Goal: Find contact information: Find contact information

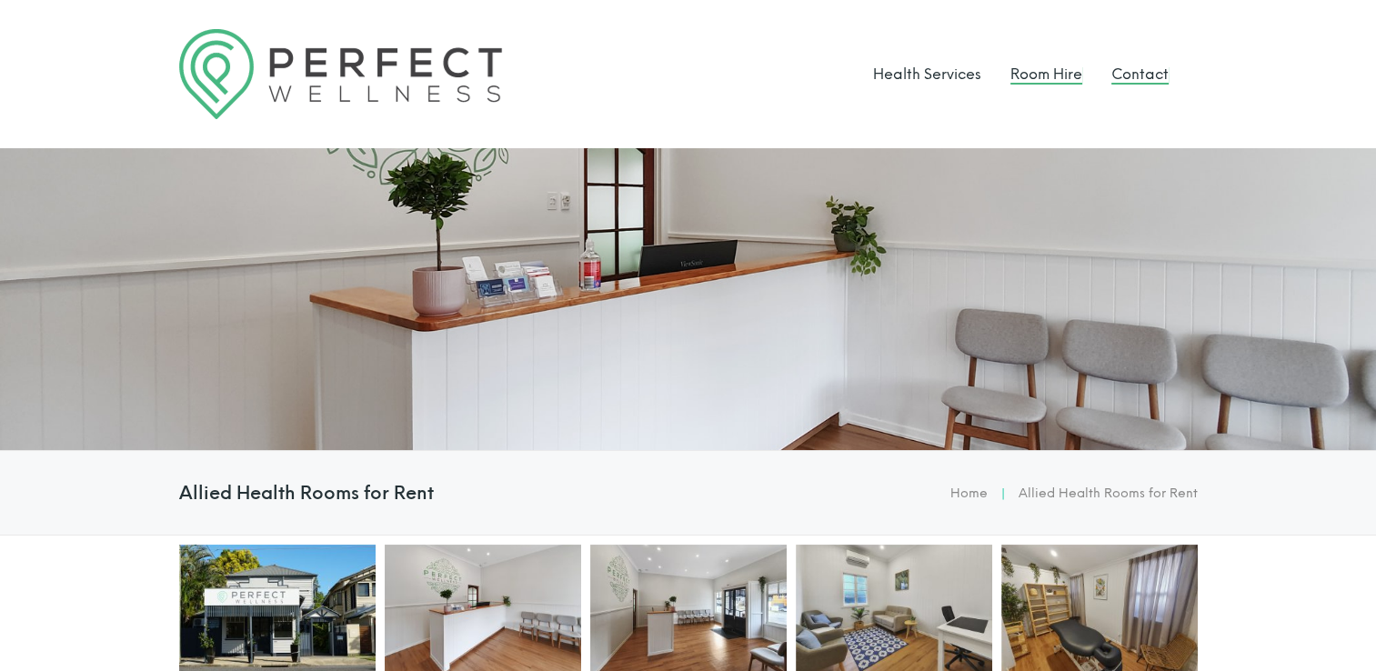
click at [1127, 76] on link "Contact" at bounding box center [1139, 73] width 57 height 17
